Goal: Transaction & Acquisition: Subscribe to service/newsletter

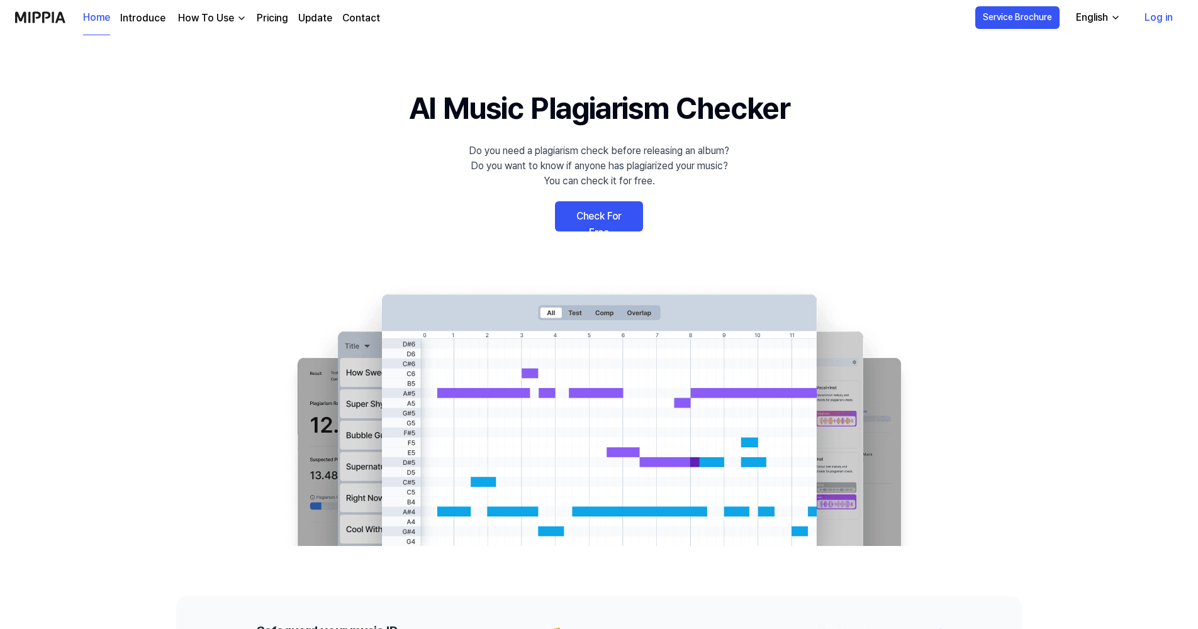
click at [576, 219] on link "Check For Free" at bounding box center [599, 216] width 88 height 30
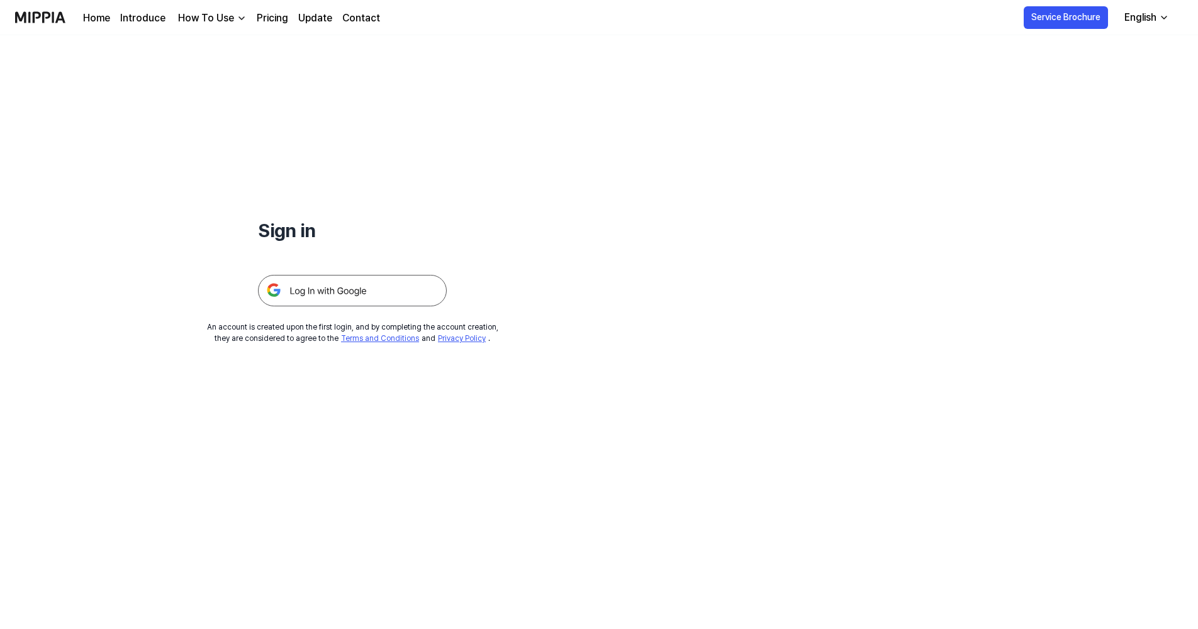
click at [264, 15] on link "Pricing" at bounding box center [272, 18] width 31 height 15
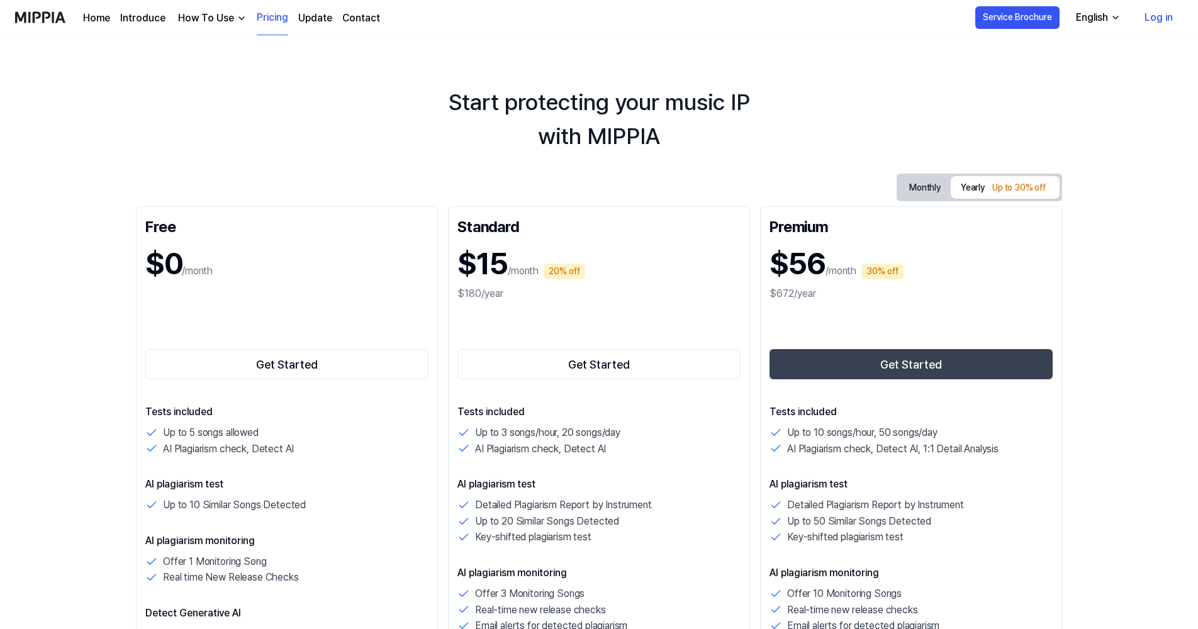
scroll to position [189, 0]
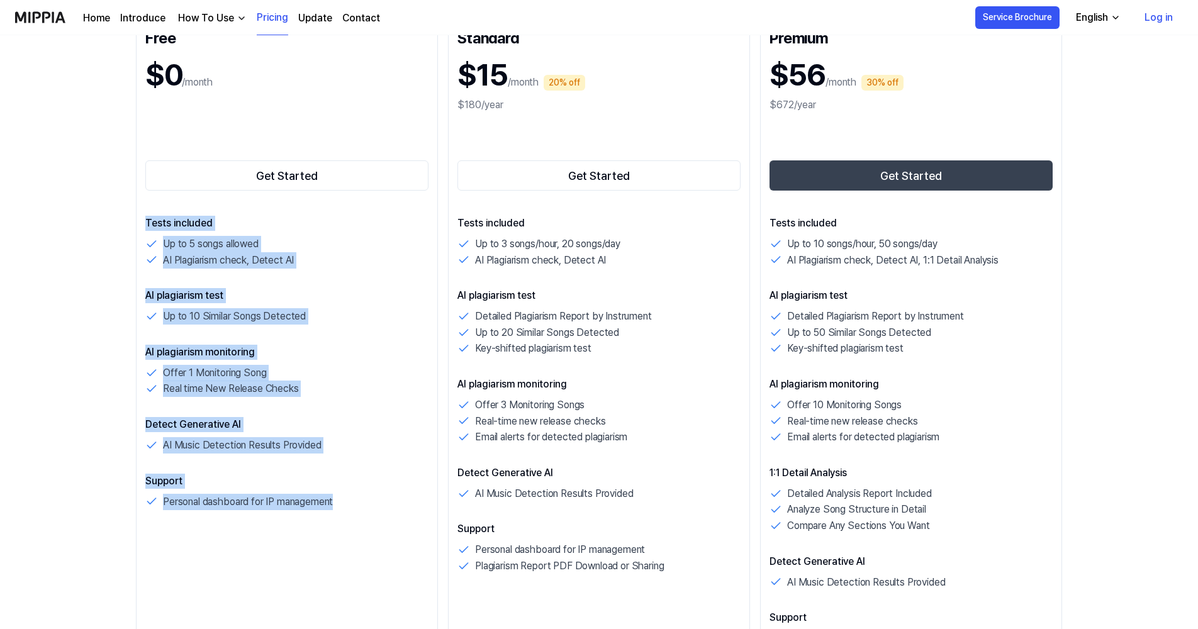
drag, startPoint x: 368, startPoint y: 499, endPoint x: 145, endPoint y: 226, distance: 352.4
click at [145, 226] on div "Free $0 /month Get Started Tests included Up to 5 songs allowed AI Plagiarism c…" at bounding box center [287, 354] width 302 height 672
click at [366, 265] on div "AI Plagiarism check, Detect AI" at bounding box center [286, 260] width 283 height 16
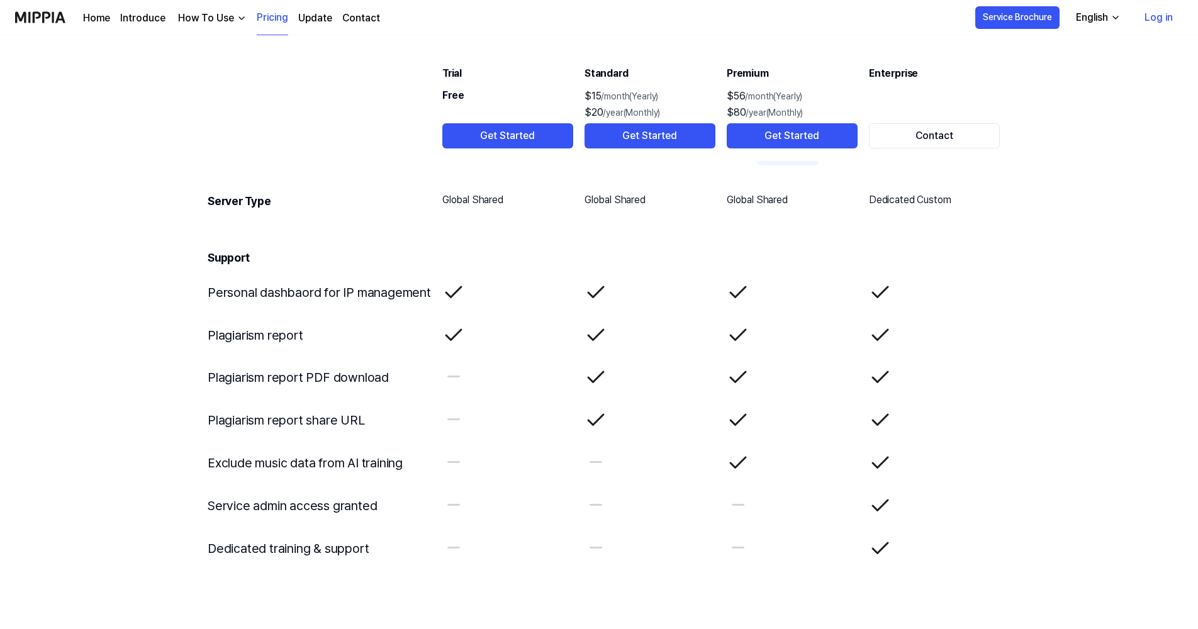
scroll to position [2077, 0]
